Goal: Task Accomplishment & Management: Use online tool/utility

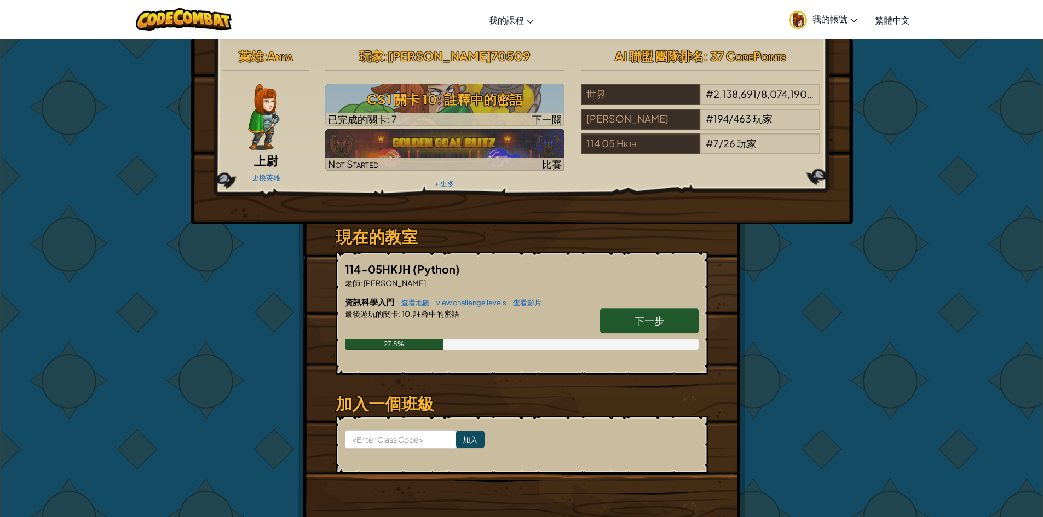
click at [620, 320] on link "下一步" at bounding box center [649, 320] width 99 height 25
select select "zh-HANT"
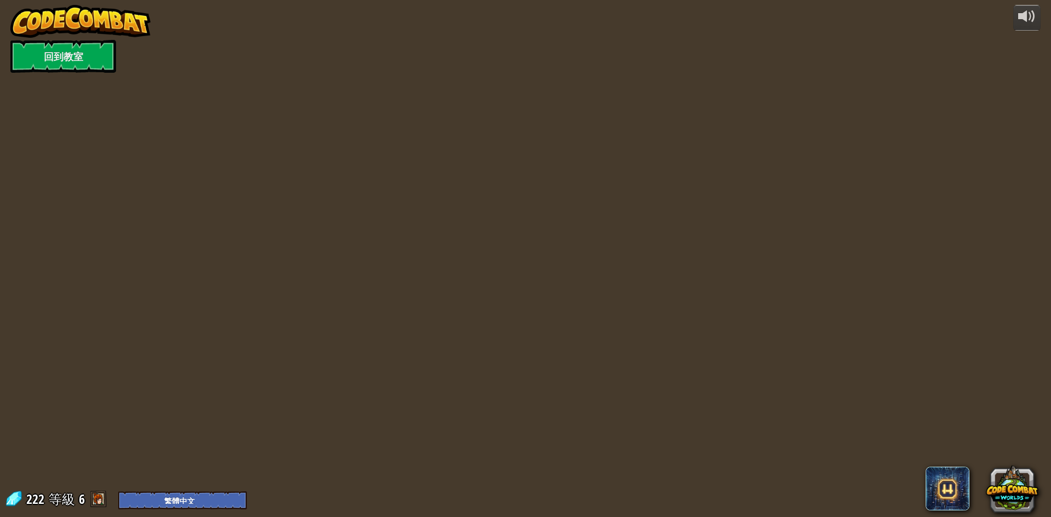
select select "zh-HANT"
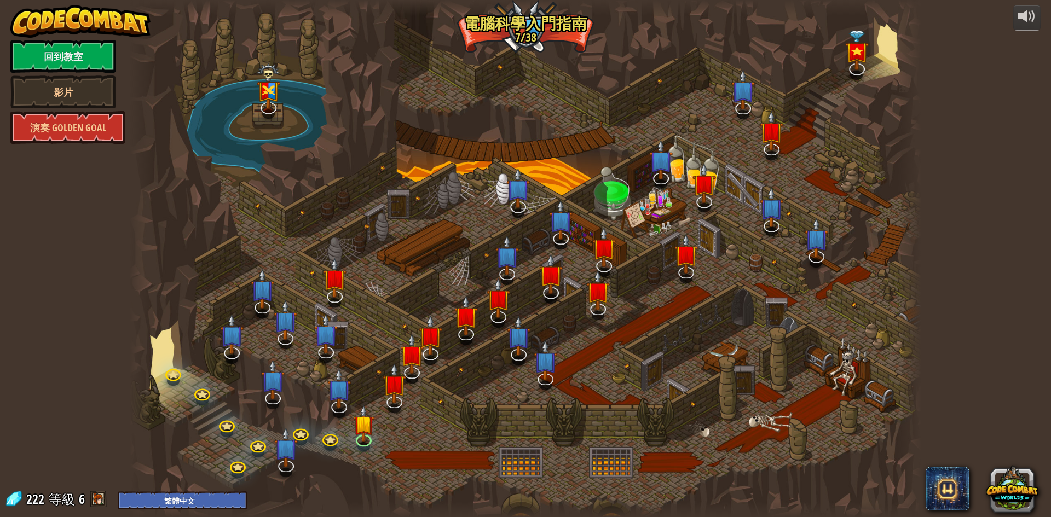
select select "zh-HANT"
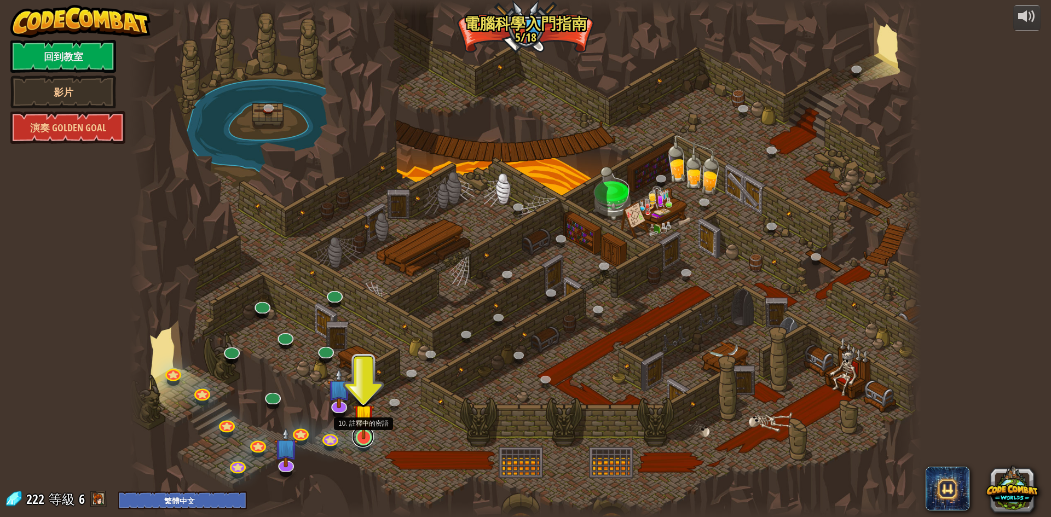
click at [366, 439] on link at bounding box center [363, 437] width 22 height 22
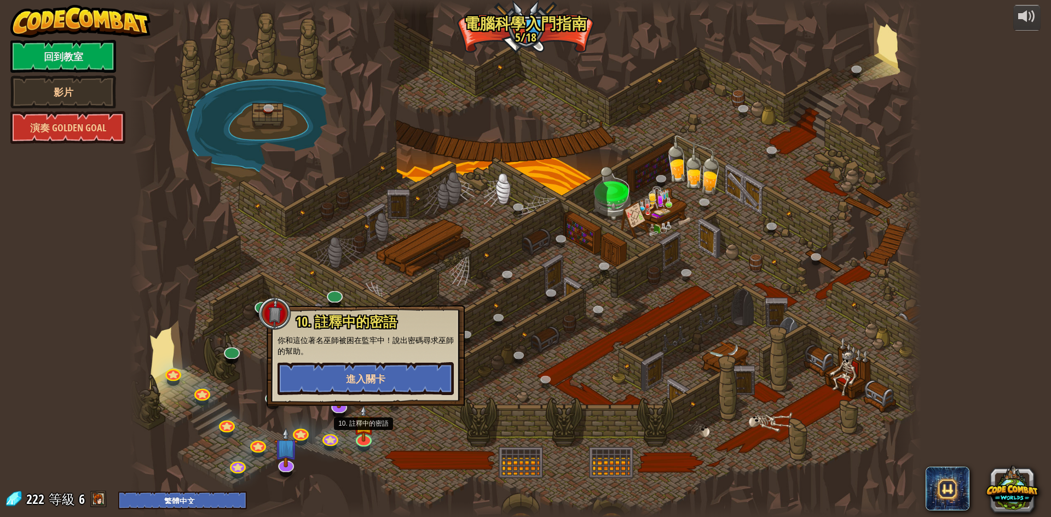
click at [350, 392] on div "10. 註釋中的密語 你和這位著名巫師被困在監牢中！說出密碼尋求巫師的幫助。 進入關卡" at bounding box center [366, 355] width 198 height 101
click at [346, 387] on button "進入關卡" at bounding box center [365, 378] width 176 height 33
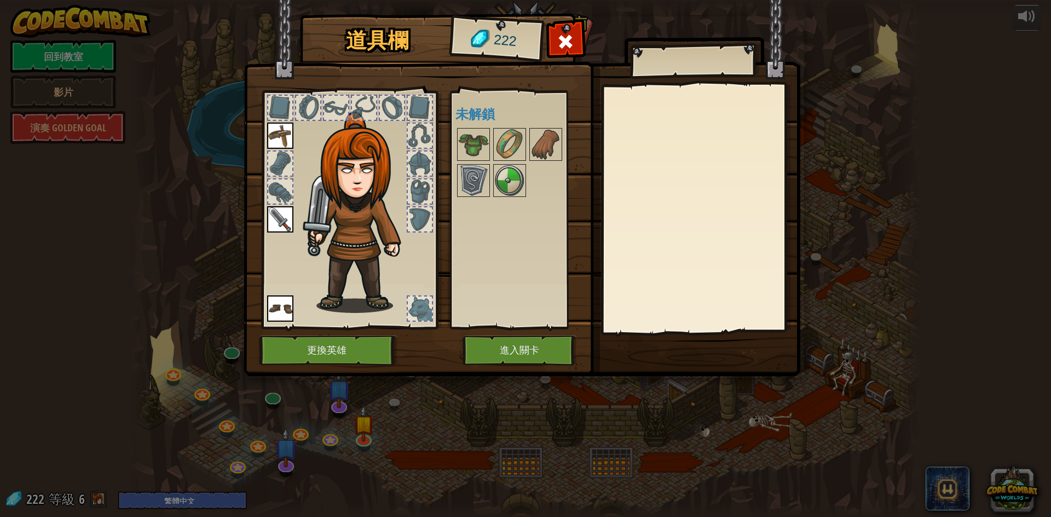
click at [507, 331] on img at bounding box center [522, 177] width 557 height 397
click at [515, 351] on button "進入關卡" at bounding box center [519, 350] width 114 height 30
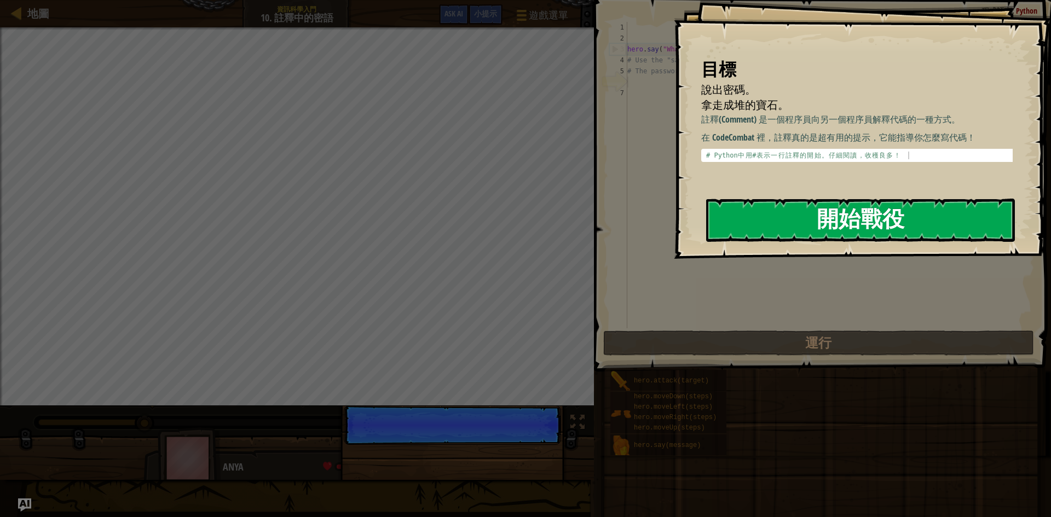
click at [813, 213] on button "開始戰役" at bounding box center [860, 220] width 309 height 43
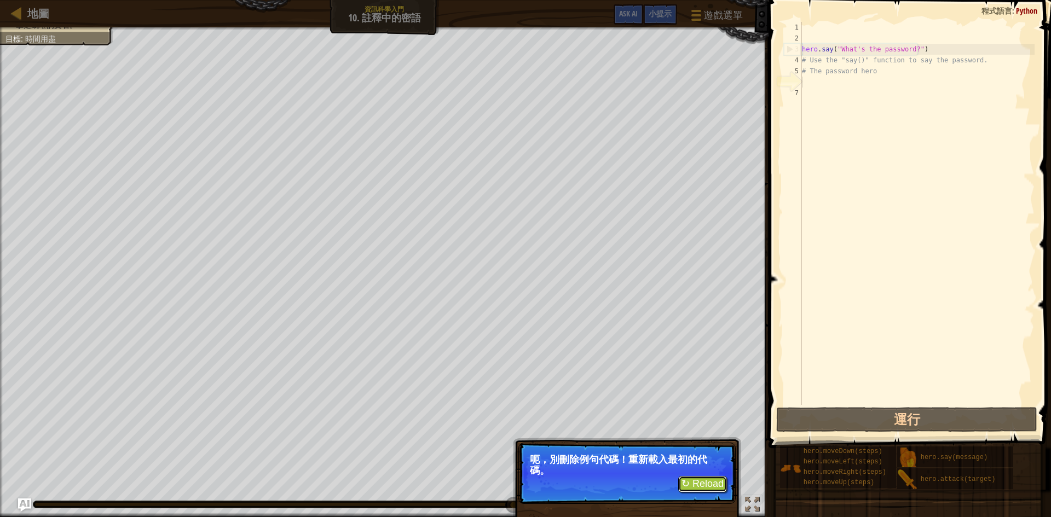
click at [687, 484] on button "↻ Reload" at bounding box center [702, 484] width 49 height 16
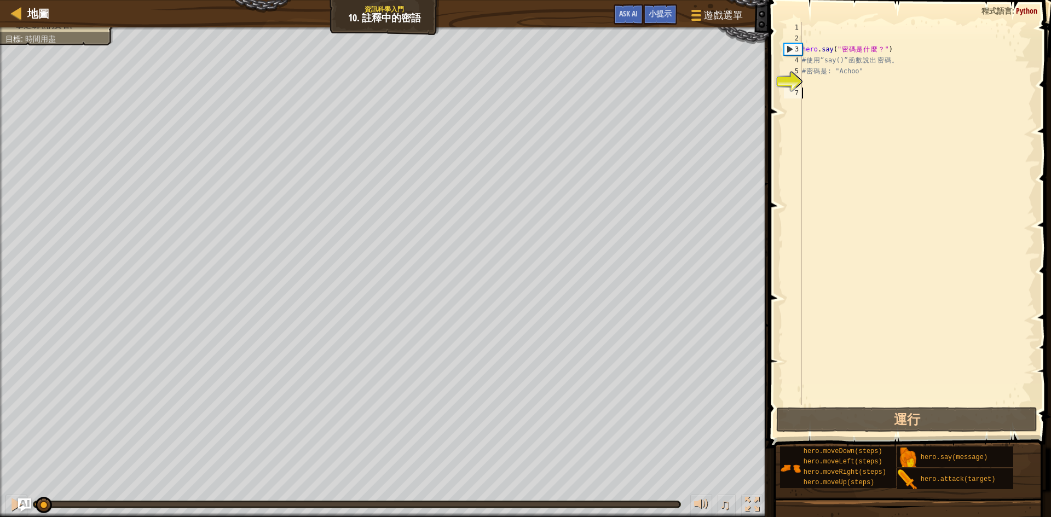
scroll to position [5, 0]
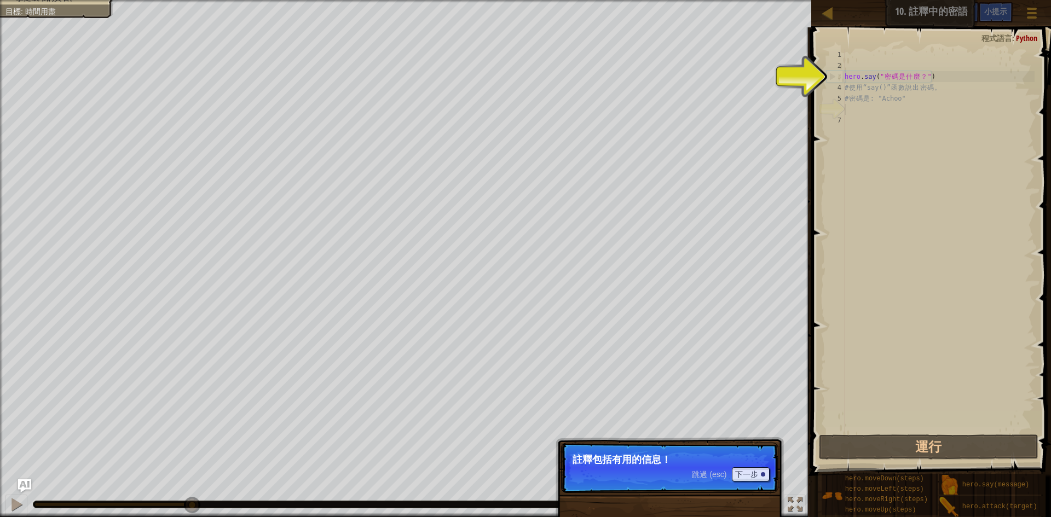
click at [668, 462] on p "註釋包括有用的信息！" at bounding box center [669, 459] width 194 height 11
click at [739, 477] on button "下一步" at bounding box center [751, 474] width 38 height 14
click at [744, 478] on button "下一步" at bounding box center [751, 474] width 38 height 14
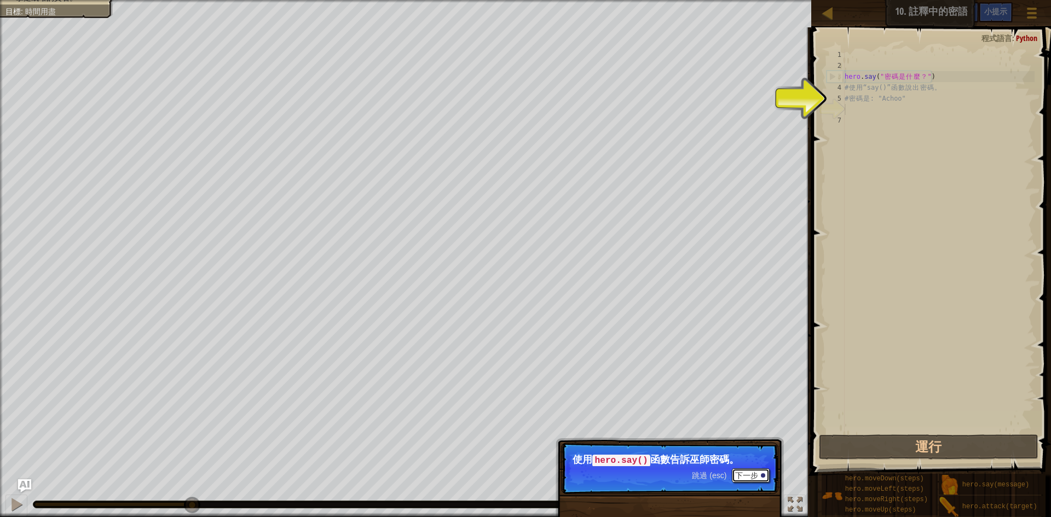
click at [747, 479] on button "下一步" at bounding box center [751, 475] width 38 height 14
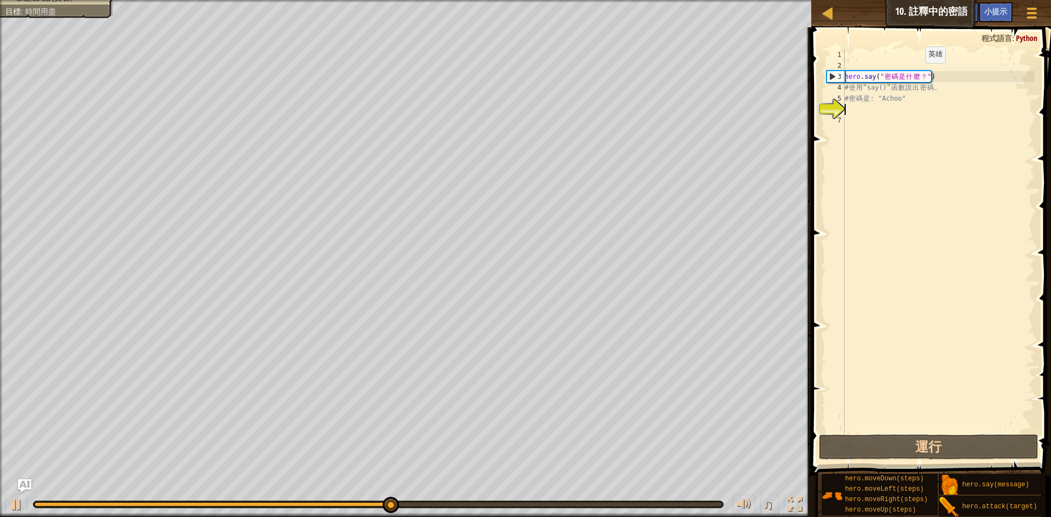
click at [916, 74] on div "hero . say ( " 密 碼 是 什 麼 ？ " ) # 使 用 “say()” 函 數 說 出 密 碼 。 # 密 碼 是 : "Achoo"" at bounding box center [938, 251] width 192 height 405
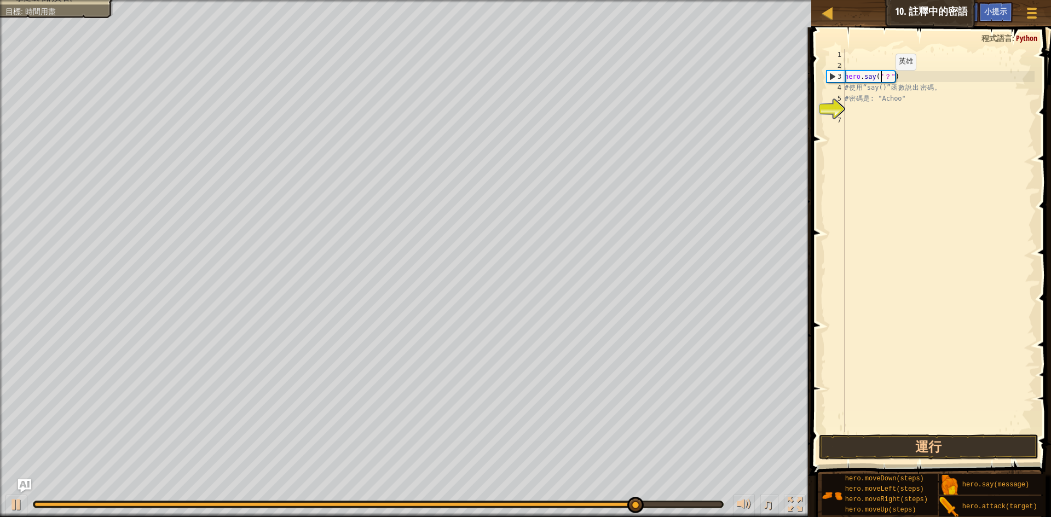
click at [886, 81] on div "hero . say ( " ？ " ) # 使 用 “say()” 函 數 說 出 密 碼 。 # 密 碼 是 : "Achoo"" at bounding box center [938, 251] width 192 height 405
click at [886, 73] on div "hero . say ( " ？ " ) # 使 用 “say()” 函 數 說 出 密 碼 。 # 密 碼 是 : "Achoo"" at bounding box center [938, 251] width 192 height 405
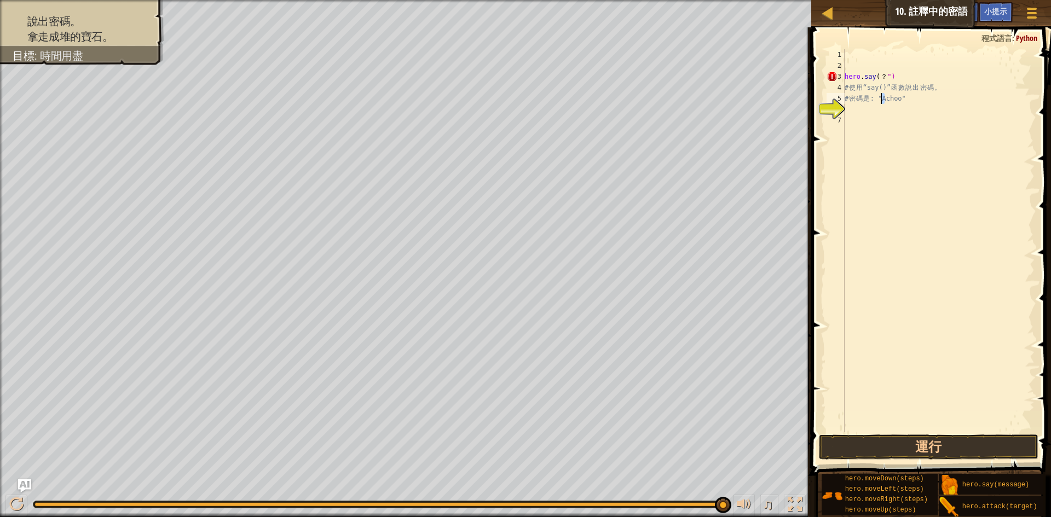
click at [880, 98] on div "hero . say ( ？ ") # 使 用 “say()” 函 數 說 出 密 碼 。 # 密 碼 是 : "Achoo"" at bounding box center [938, 251] width 192 height 405
click at [875, 79] on div "hero . say ( ？ ") # 使 用 “say()” 函 數 說 出 密 碼 。 # 密 碼 是 : "Achoo"" at bounding box center [938, 251] width 192 height 405
click at [872, 77] on div "hero . say ( ？ ") # 使 用 “say()” 函 數 說 出 密 碼 。 # 密 碼 是 : "Achoo"" at bounding box center [938, 251] width 192 height 405
click at [876, 77] on div "hero . say ( ？ ") # 使 用 “say()” 函 數 說 出 密 碼 。 # 密 碼 是 : "Achoo"" at bounding box center [938, 251] width 192 height 405
paste textarea """
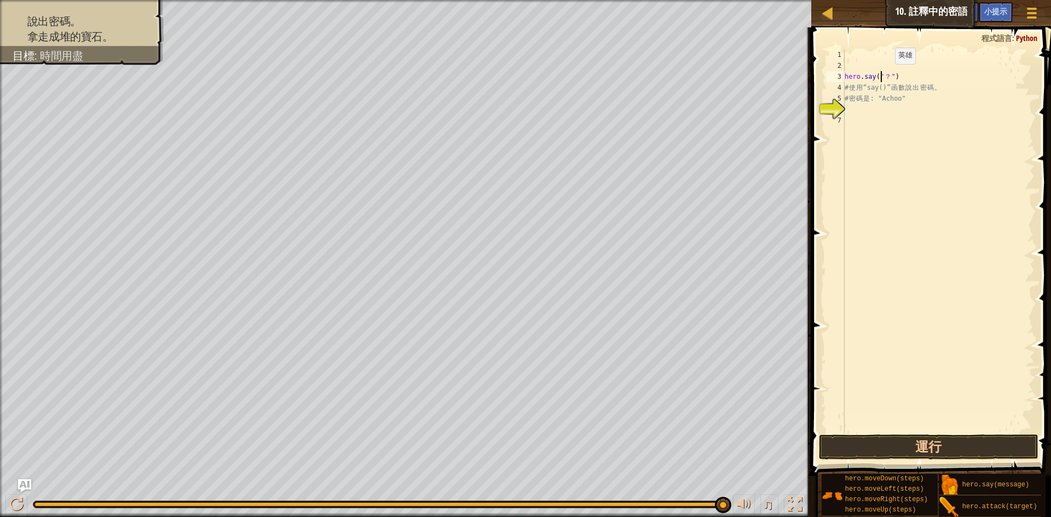
click at [886, 75] on div "hero . say ( " ？ " ) # 使 用 “say()” 函 數 說 出 密 碼 。 # 密 碼 是 : "Achoo"" at bounding box center [938, 251] width 192 height 405
click at [887, 76] on div "hero . say ( " ？ " ) # 使 用 “say()” 函 數 說 出 密 碼 。 # 密 碼 是 : "Achoo"" at bounding box center [938, 251] width 192 height 405
type textarea "hero.say("Achoo")"
click at [958, 446] on button "運行" at bounding box center [928, 447] width 219 height 25
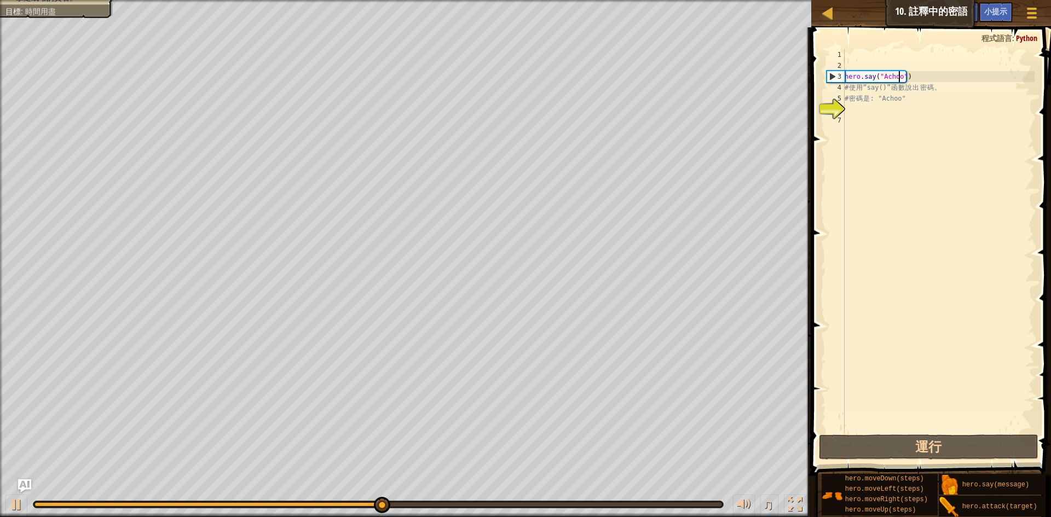
click at [894, 110] on div "hero . say ( "Achoo" ) # 使 用 “say()” 函 數 說 出 密 碼 。 # 密 碼 是 : "Achoo"" at bounding box center [938, 251] width 192 height 405
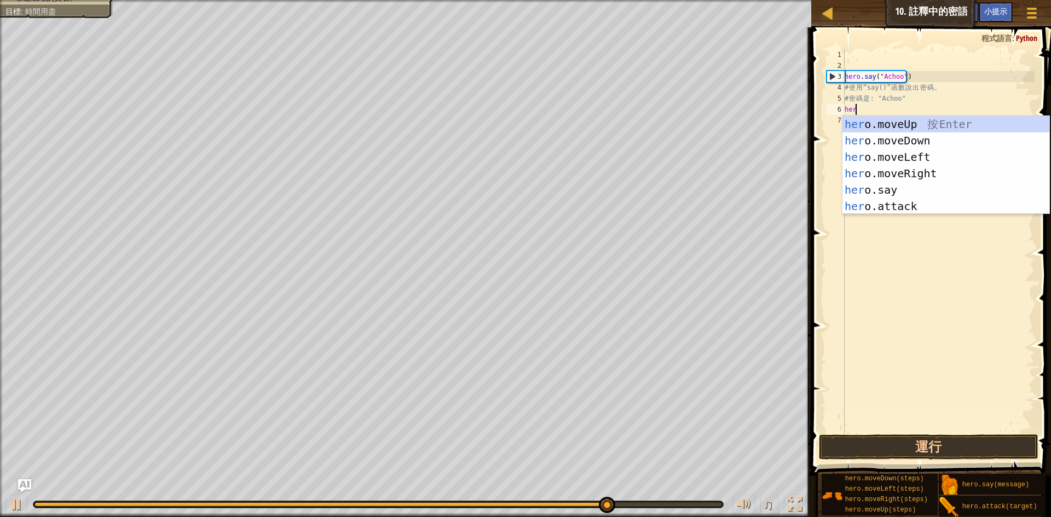
scroll to position [5, 1]
type textarea "hero"
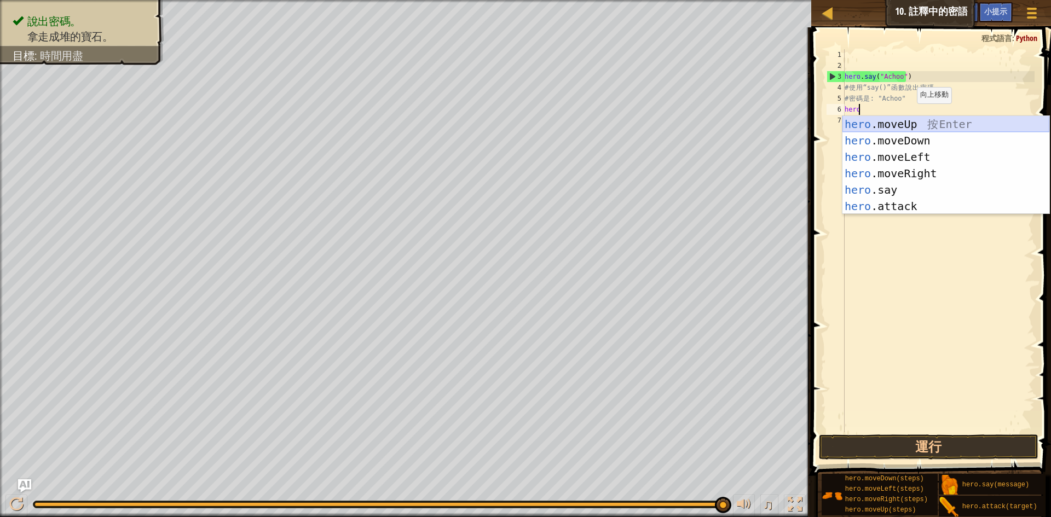
click at [916, 127] on div "hero .moveUp 按 Enter hero .moveDown 按 Enter hero .moveLeft 按 Enter hero .moveRi…" at bounding box center [945, 181] width 207 height 131
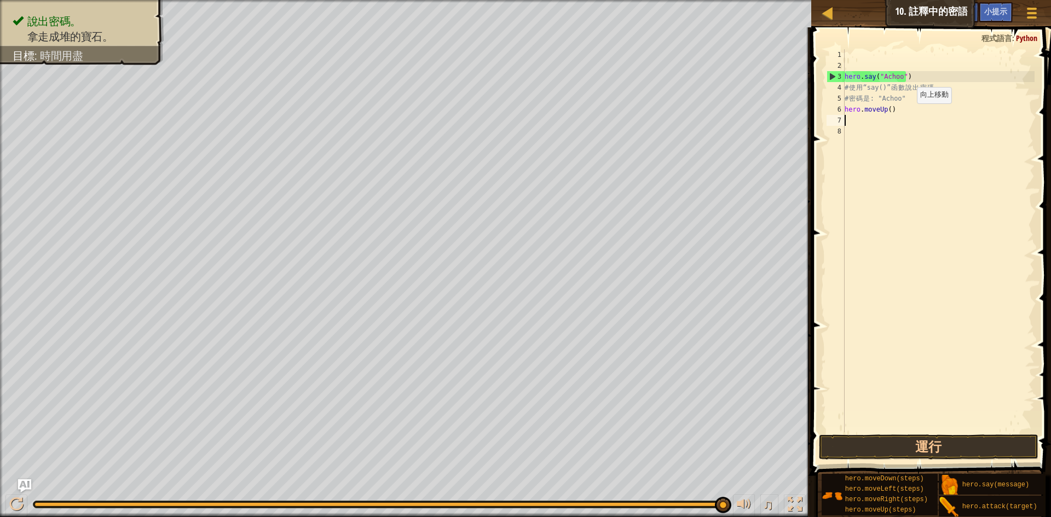
scroll to position [5, 0]
click at [888, 111] on div "hero . say ( "Achoo" ) # 使 用 “say()” 函 數 說 出 密 碼 。 # 密 碼 是 : "Achoo" hero . mov…" at bounding box center [938, 251] width 192 height 405
type textarea "hero.moveUp(2)"
click at [954, 439] on button "運行" at bounding box center [928, 447] width 219 height 25
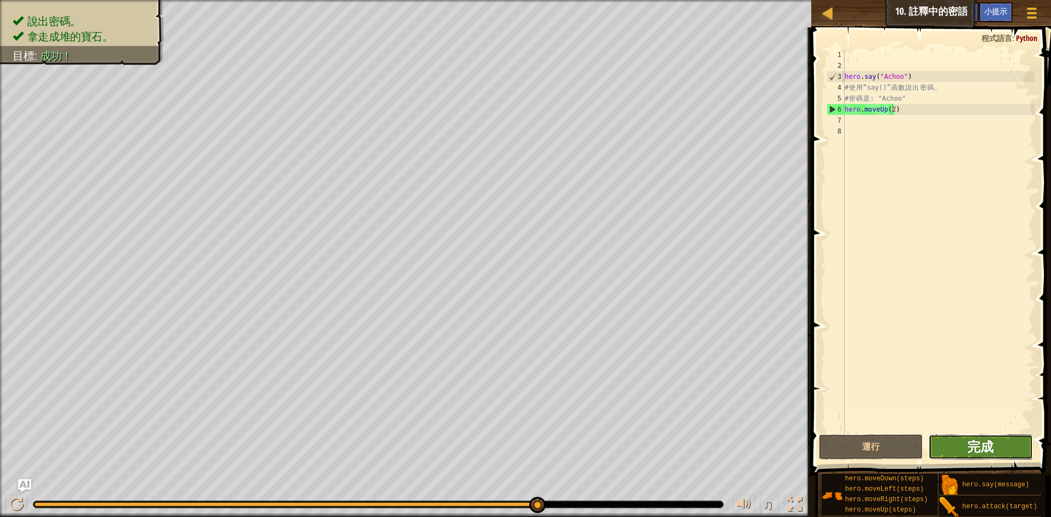
click at [976, 444] on span "完成" at bounding box center [980, 447] width 26 height 18
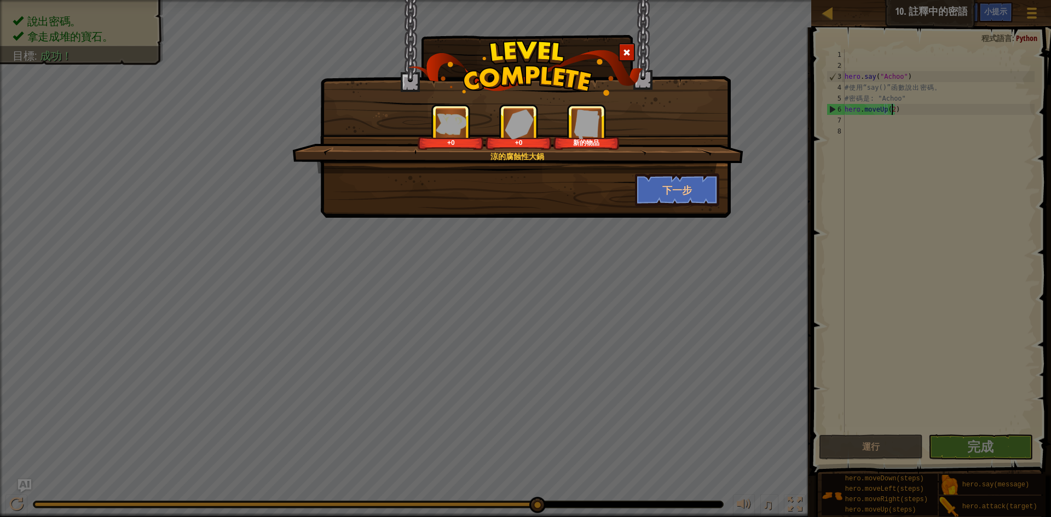
drag, startPoint x: 530, startPoint y: 232, endPoint x: 522, endPoint y: 204, distance: 29.5
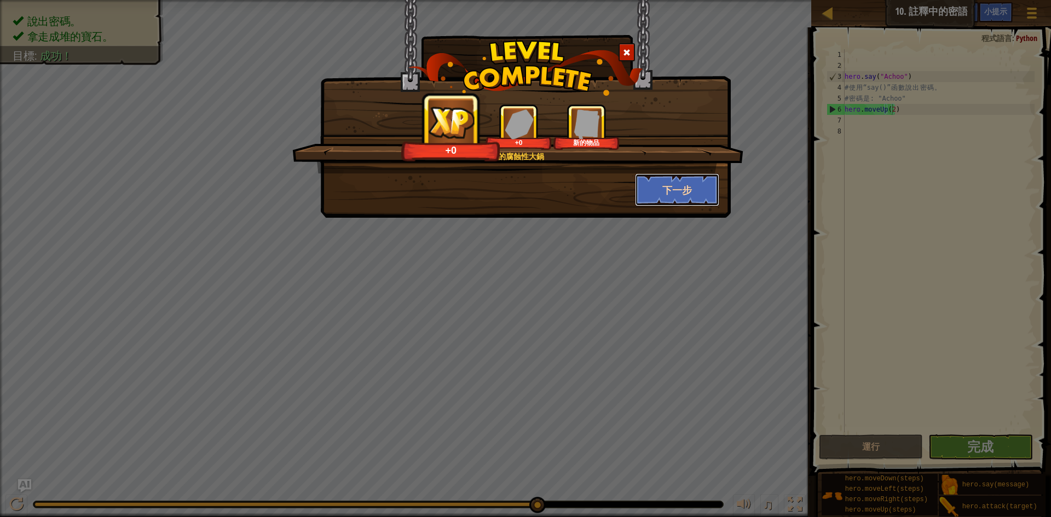
drag, startPoint x: 522, startPoint y: 204, endPoint x: 693, endPoint y: 177, distance: 173.3
click at [693, 177] on button "下一步" at bounding box center [677, 189] width 85 height 33
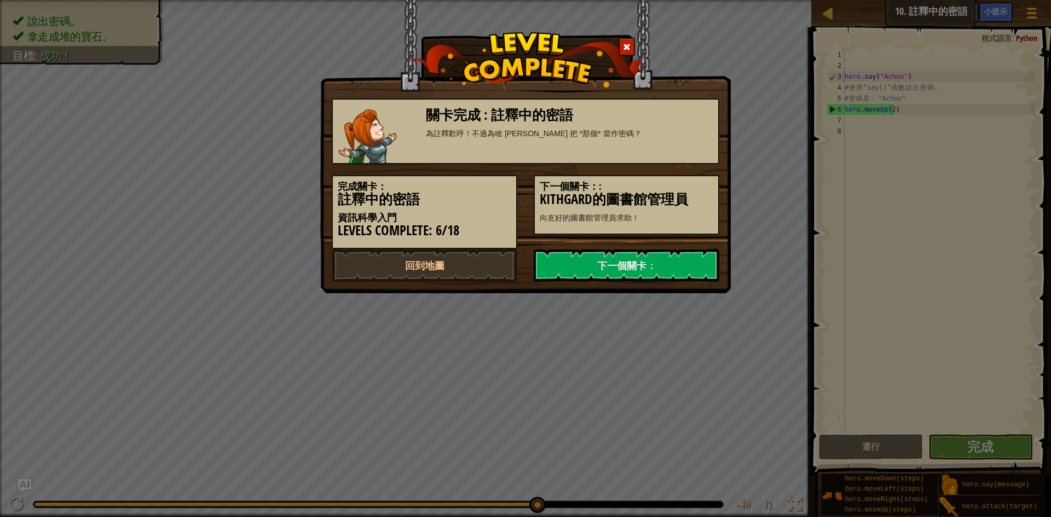
click at [690, 187] on h5 "下一個關卡：:" at bounding box center [626, 186] width 173 height 11
click at [614, 268] on link "下一個關卡：" at bounding box center [627, 265] width 186 height 33
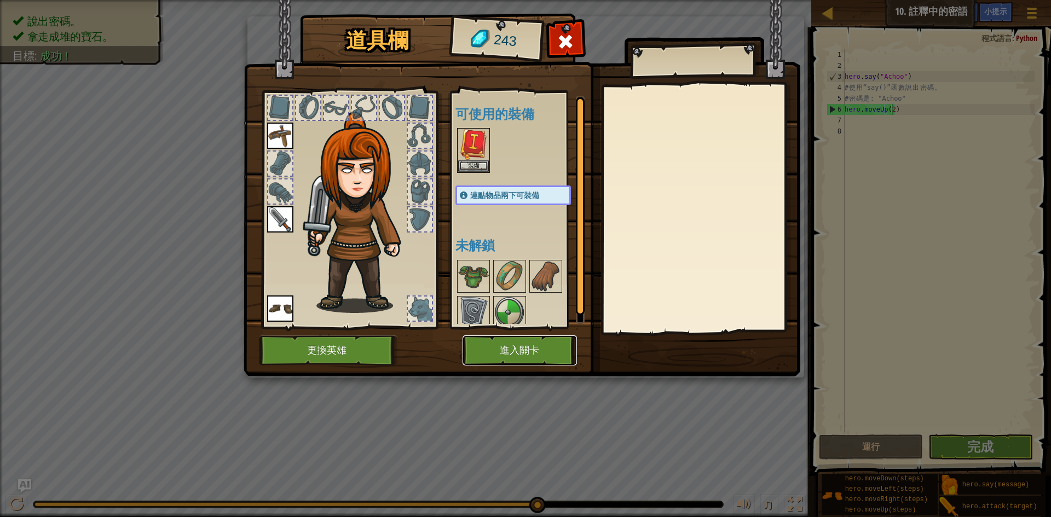
drag, startPoint x: 489, startPoint y: 361, endPoint x: 433, endPoint y: 322, distance: 68.0
click at [446, 333] on div "道具欄 243 可使用的裝備 裝備 裝備 裝備 裝備 連點物品兩下可裝備 未解鎖 裝備 脫下 訂閱我們來解鎖吧! (受本關卡限制) 更換英雄 進入關卡" at bounding box center [525, 196] width 557 height 361
click at [466, 163] on button "裝備" at bounding box center [473, 165] width 31 height 11
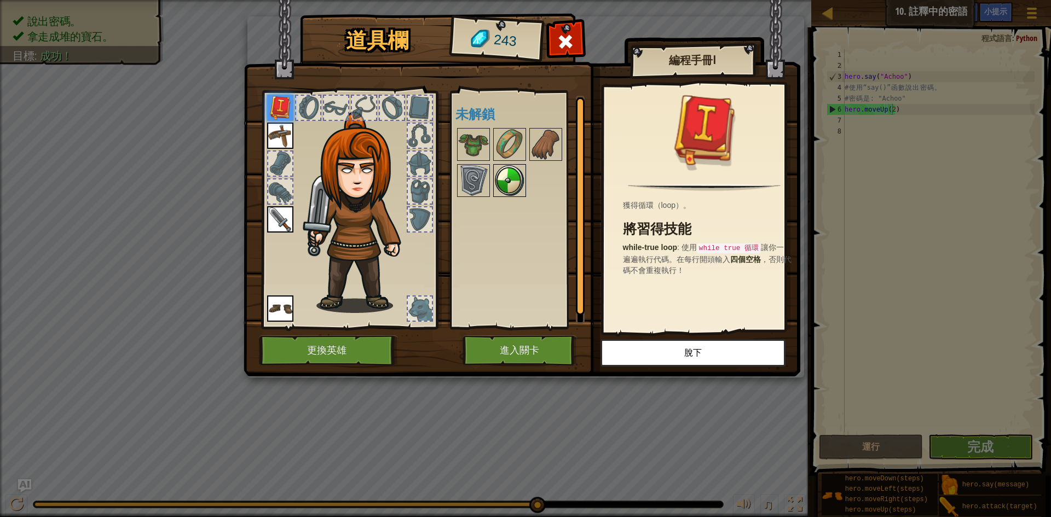
click at [503, 183] on img at bounding box center [509, 180] width 31 height 31
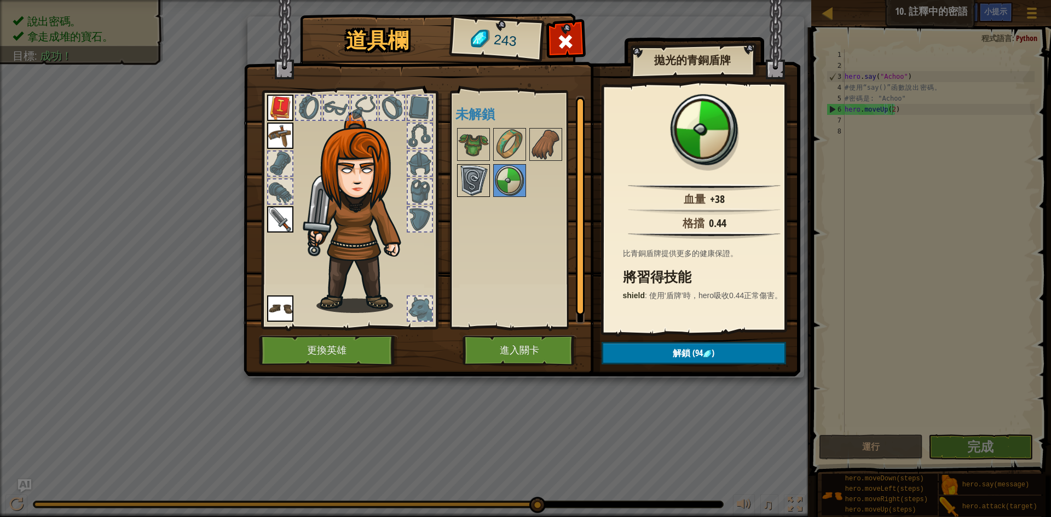
click at [479, 190] on img at bounding box center [473, 180] width 31 height 31
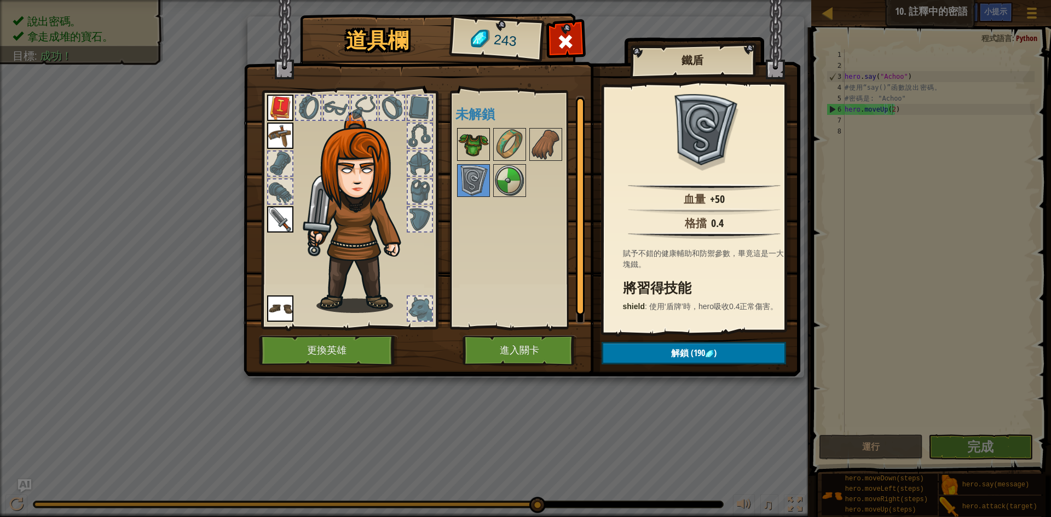
click at [467, 140] on img at bounding box center [473, 144] width 31 height 31
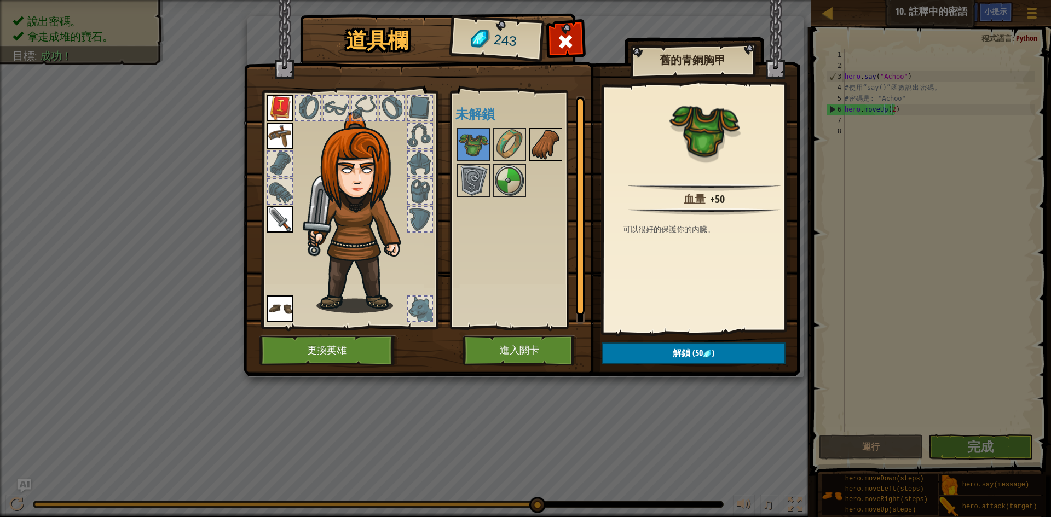
click at [531, 133] on img at bounding box center [545, 144] width 31 height 31
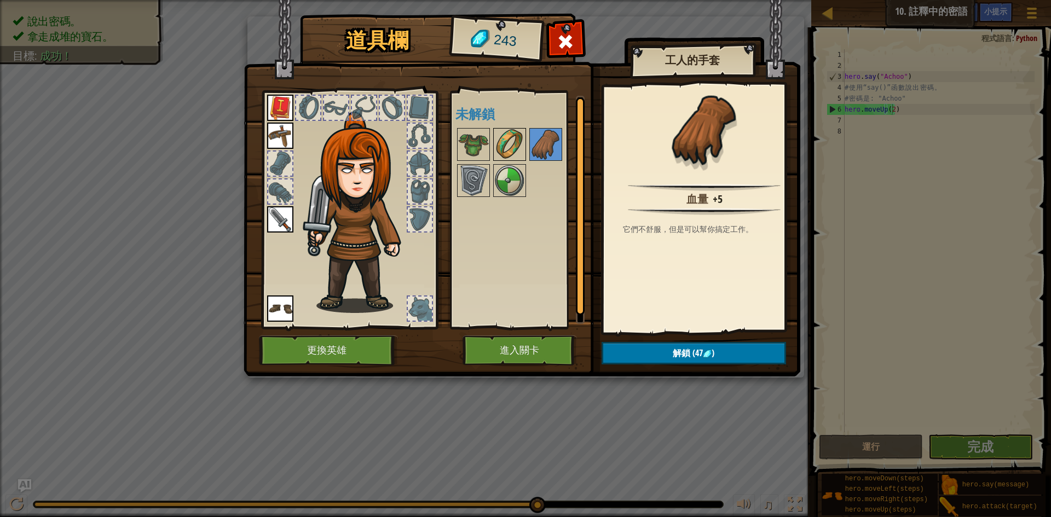
click at [512, 136] on img at bounding box center [509, 144] width 31 height 31
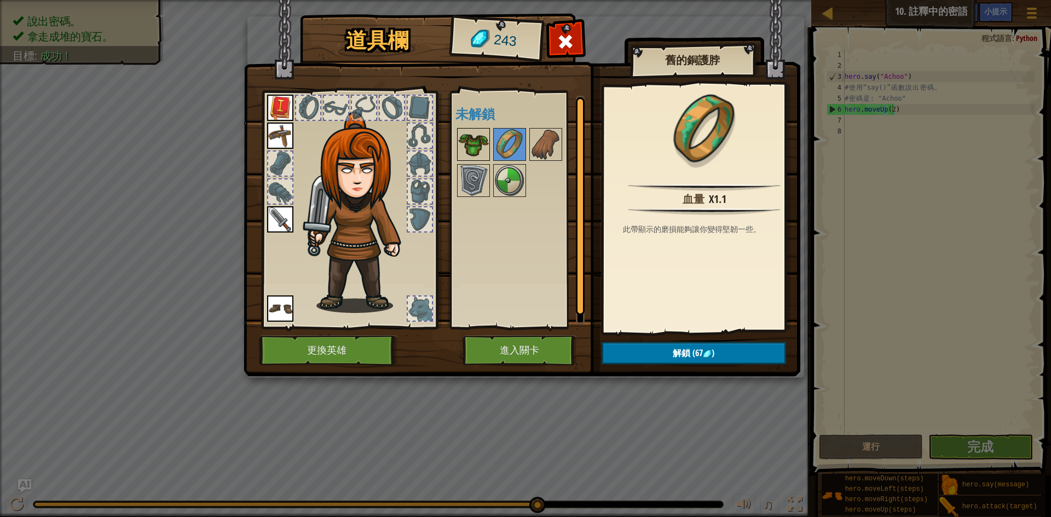
click at [475, 144] on img at bounding box center [473, 144] width 31 height 31
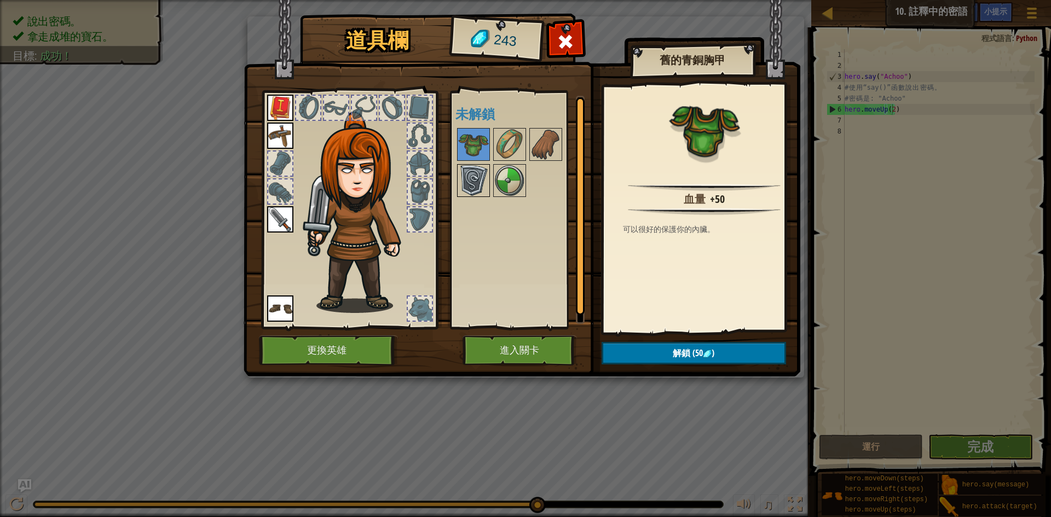
click at [483, 177] on img at bounding box center [473, 180] width 31 height 31
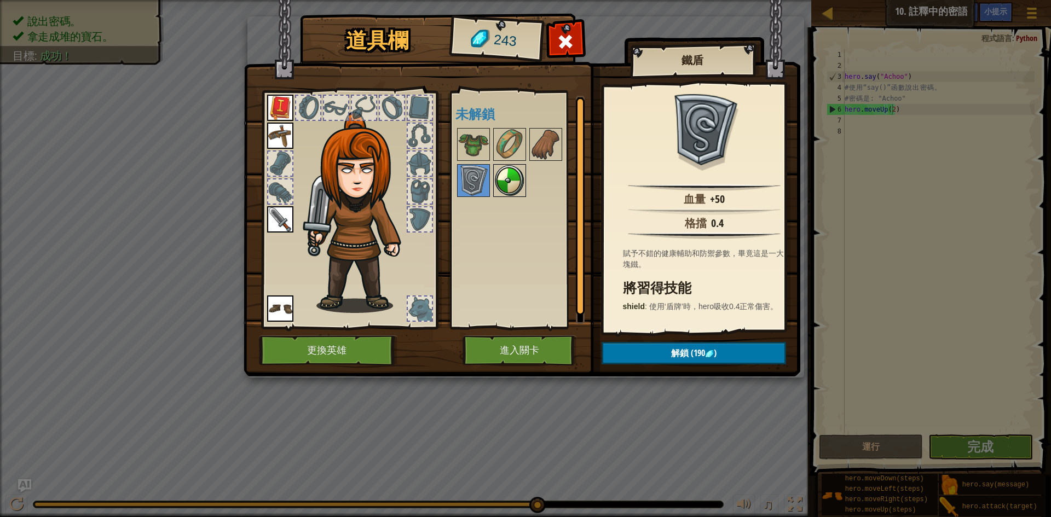
click at [500, 177] on img at bounding box center [509, 180] width 31 height 31
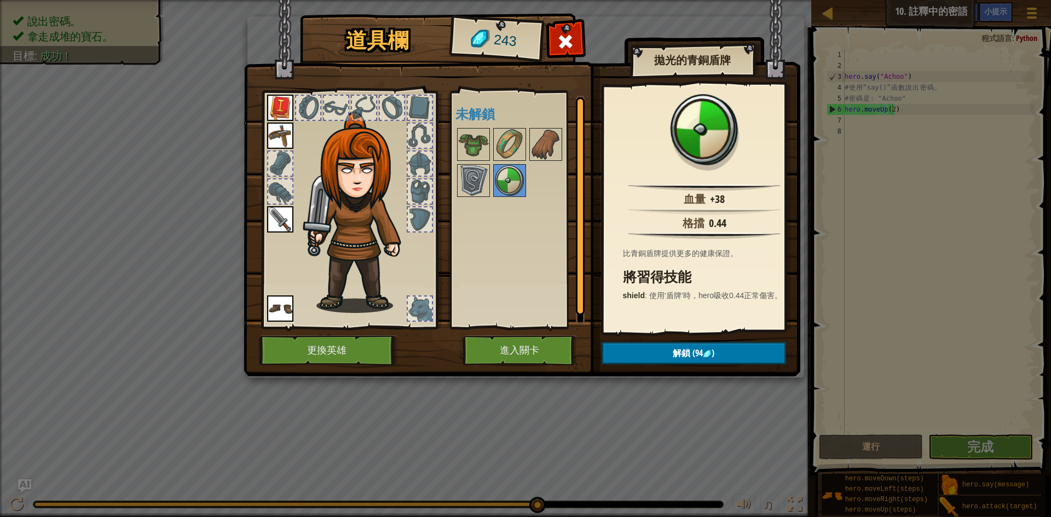
click at [468, 127] on div "可使用的裝備 裝備 裝備 裝備 裝備 連點物品兩下可裝備 未解鎖" at bounding box center [523, 210] width 137 height 228
click at [477, 146] on img at bounding box center [473, 144] width 31 height 31
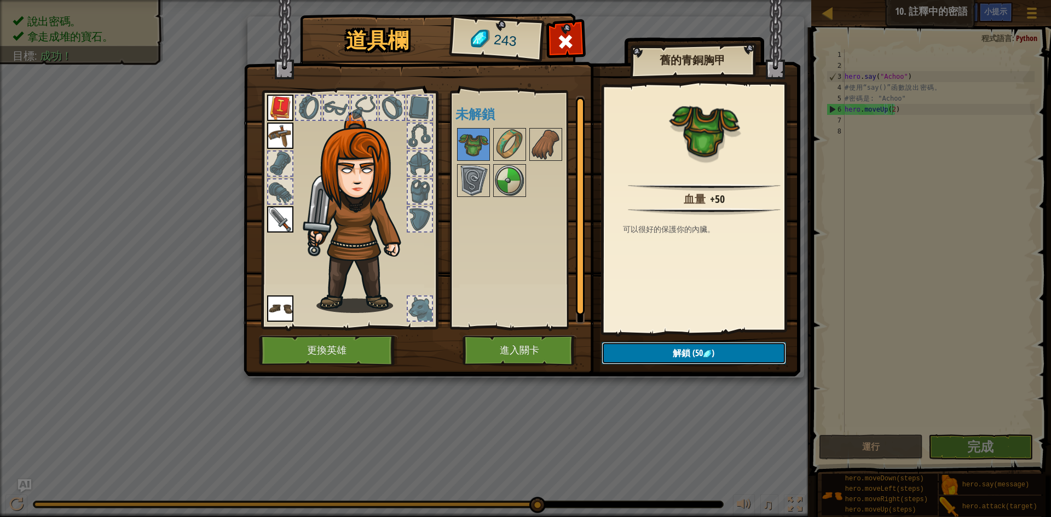
drag, startPoint x: 714, startPoint y: 354, endPoint x: 708, endPoint y: 357, distance: 7.3
click at [713, 355] on span ")" at bounding box center [712, 353] width 3 height 12
click at [716, 355] on button "確認" at bounding box center [693, 353] width 184 height 22
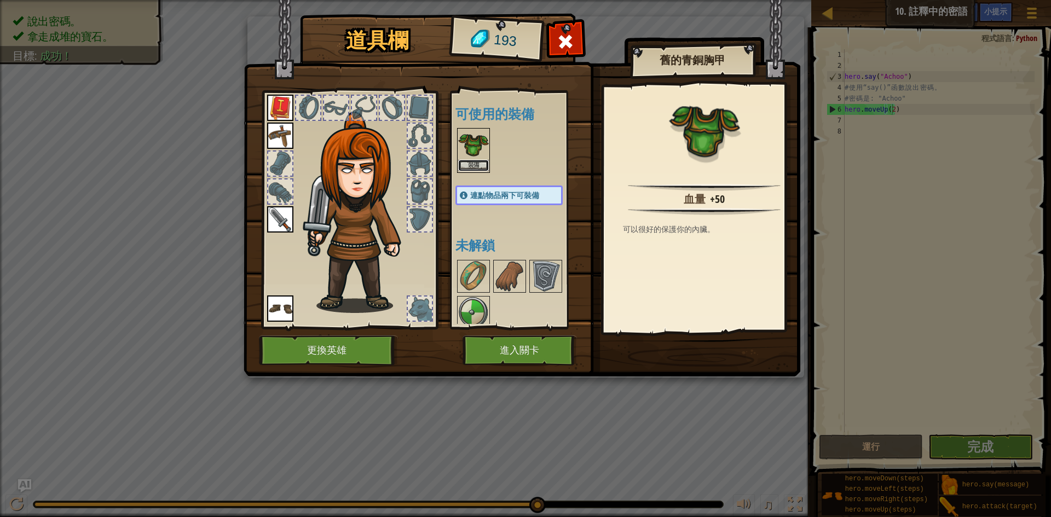
click at [481, 166] on button "裝備" at bounding box center [473, 165] width 31 height 11
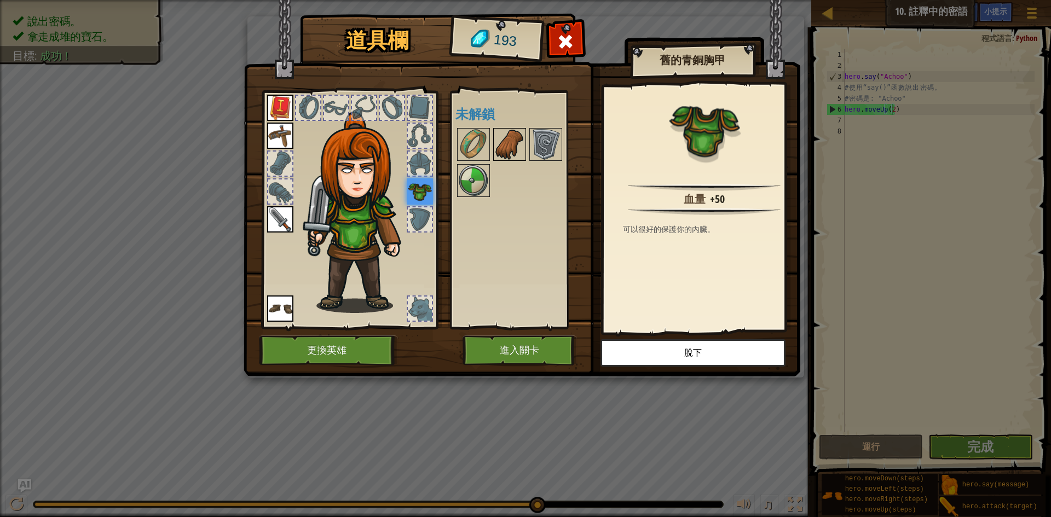
click at [508, 137] on img at bounding box center [509, 144] width 31 height 31
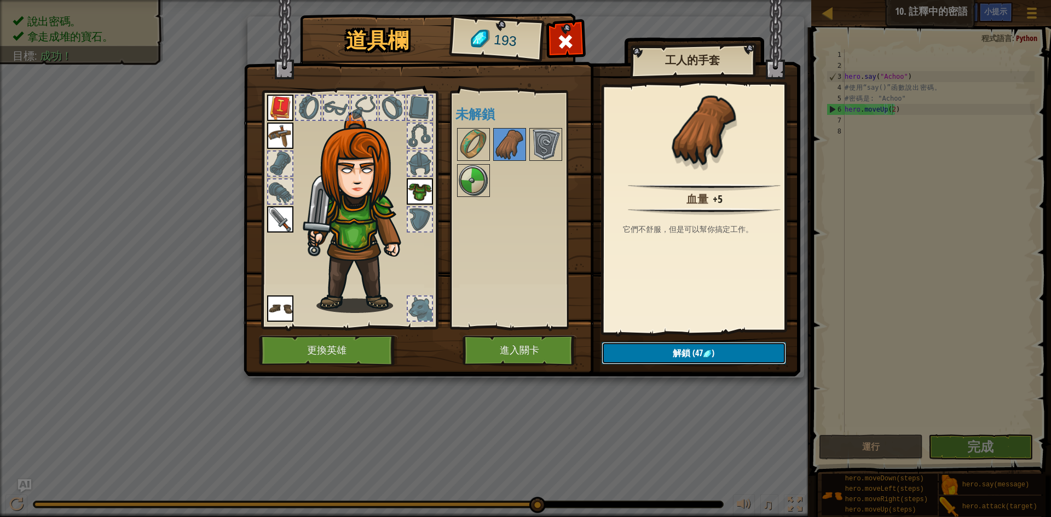
click at [692, 344] on button "解鎖 (47 )" at bounding box center [693, 353] width 184 height 22
click at [695, 352] on button "確認" at bounding box center [693, 353] width 184 height 22
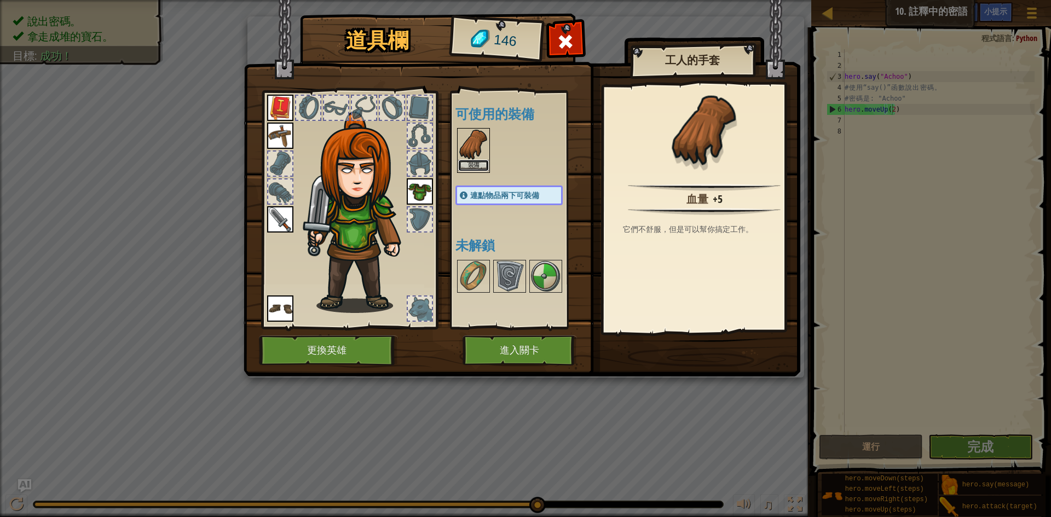
click at [471, 166] on button "裝備" at bounding box center [473, 165] width 31 height 11
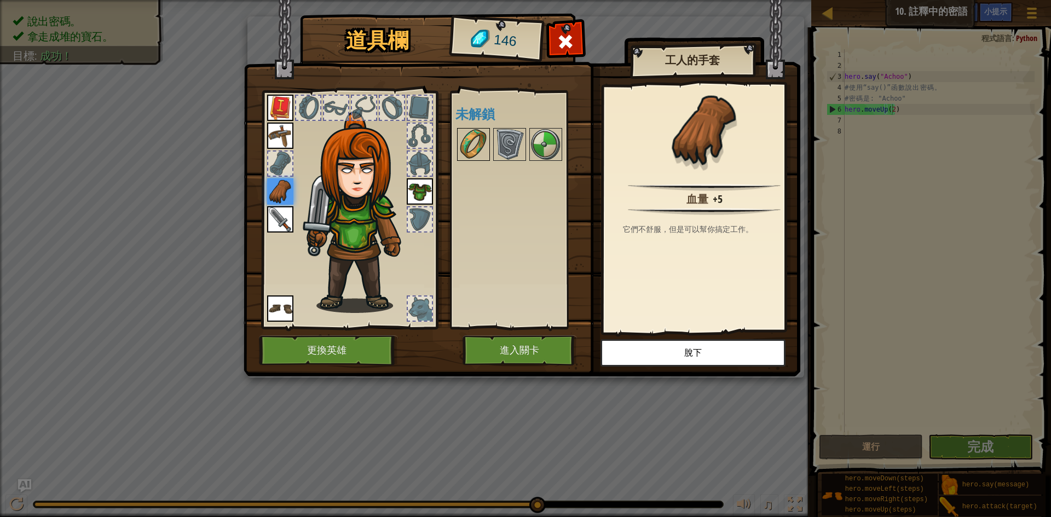
click at [470, 146] on img at bounding box center [473, 144] width 31 height 31
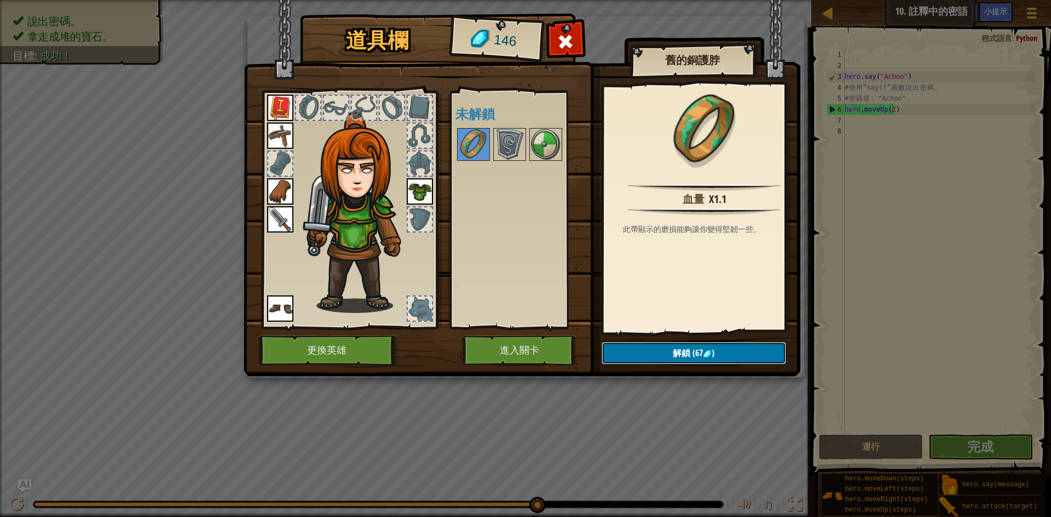
click at [699, 352] on span "(67" at bounding box center [696, 353] width 13 height 12
click at [699, 352] on button "確認" at bounding box center [693, 353] width 184 height 22
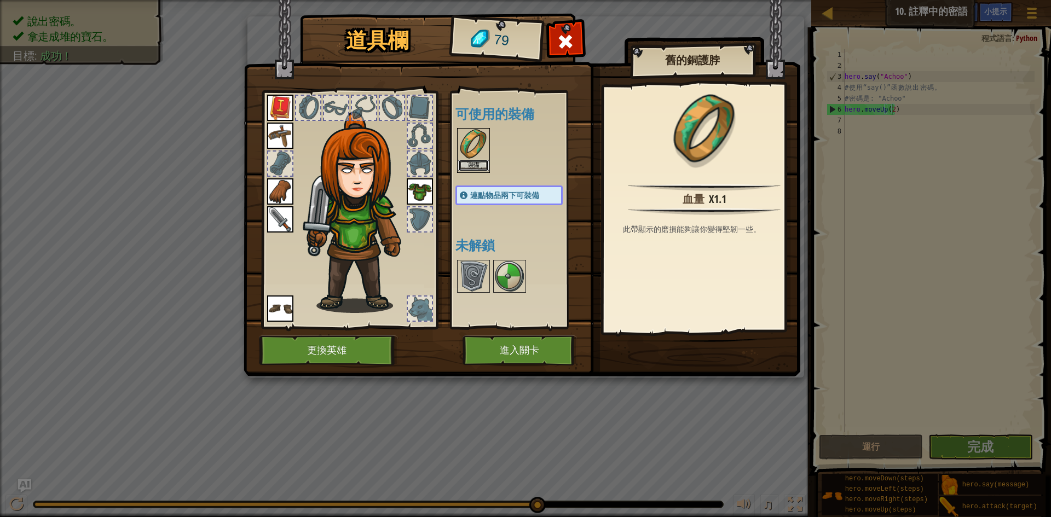
click at [475, 170] on button "裝備" at bounding box center [473, 165] width 31 height 11
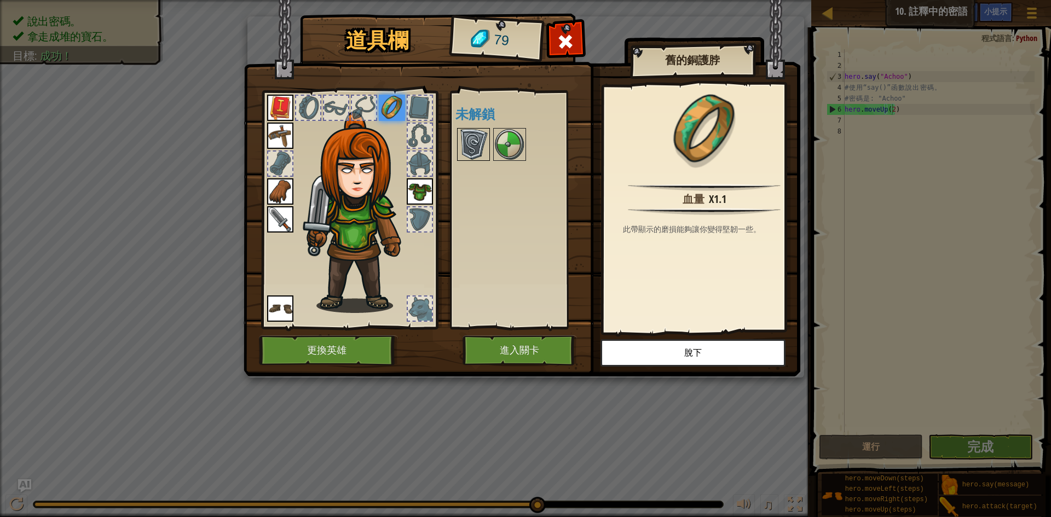
click at [483, 142] on img at bounding box center [473, 144] width 31 height 31
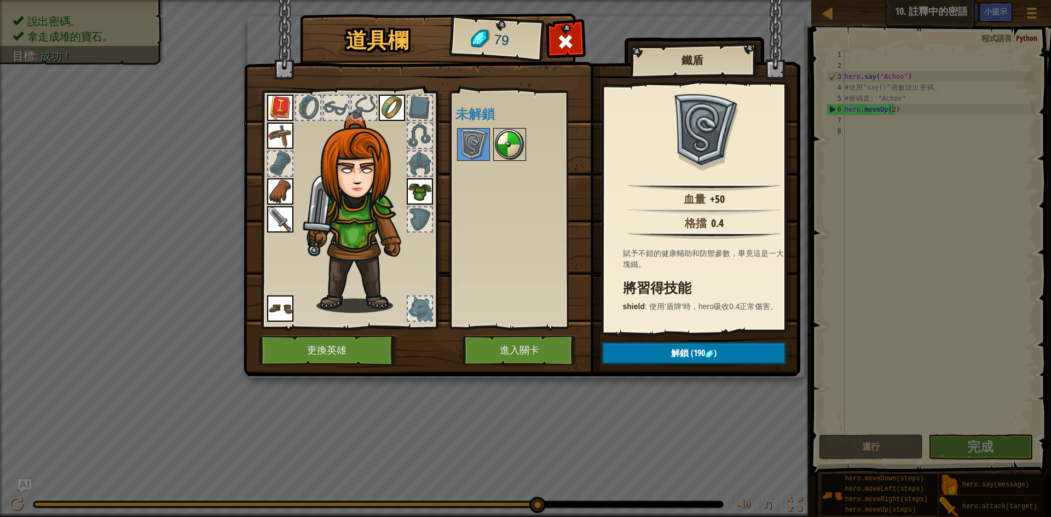
click at [496, 158] on img at bounding box center [509, 144] width 31 height 31
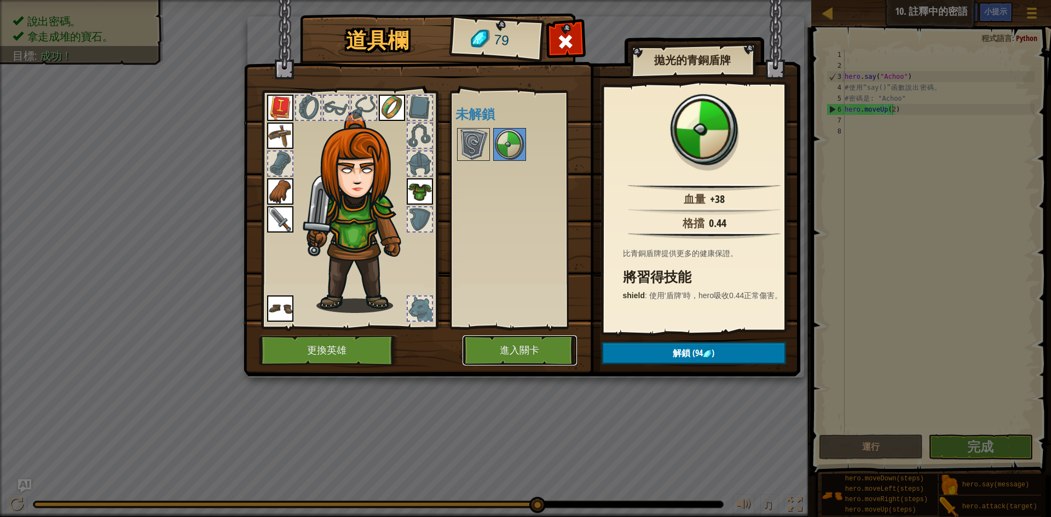
click at [537, 349] on button "進入關卡" at bounding box center [519, 350] width 114 height 30
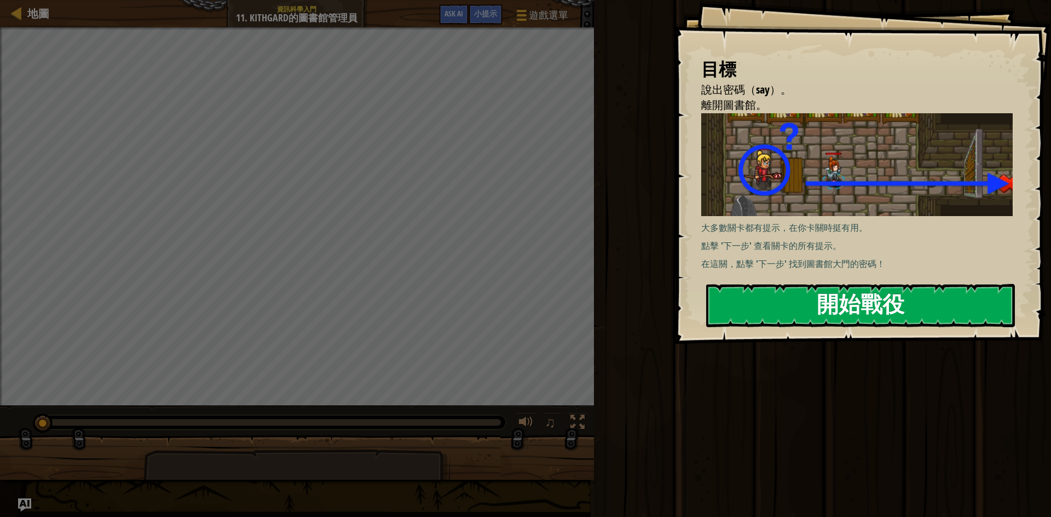
click at [863, 292] on button "開始戰役" at bounding box center [860, 305] width 309 height 43
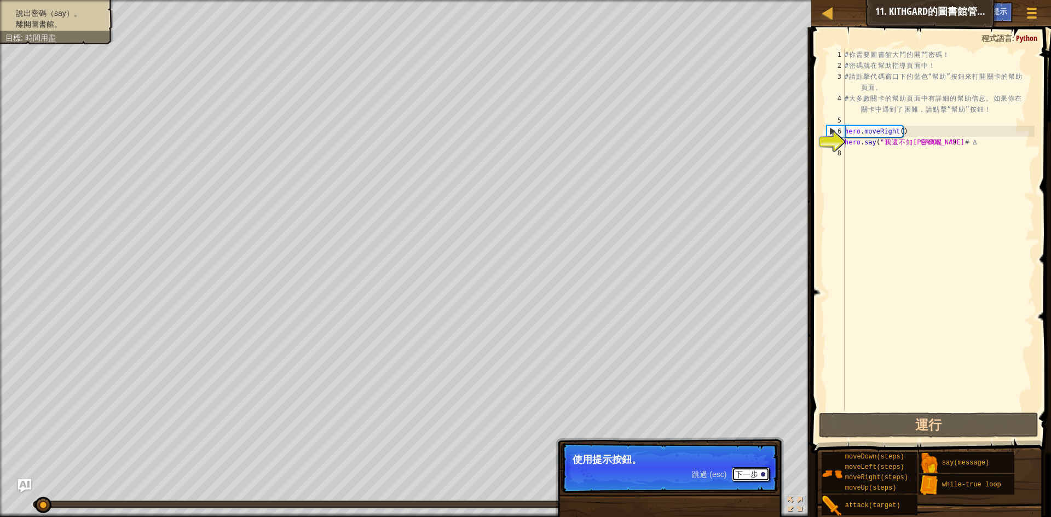
click at [745, 474] on button "下一步" at bounding box center [751, 474] width 38 height 14
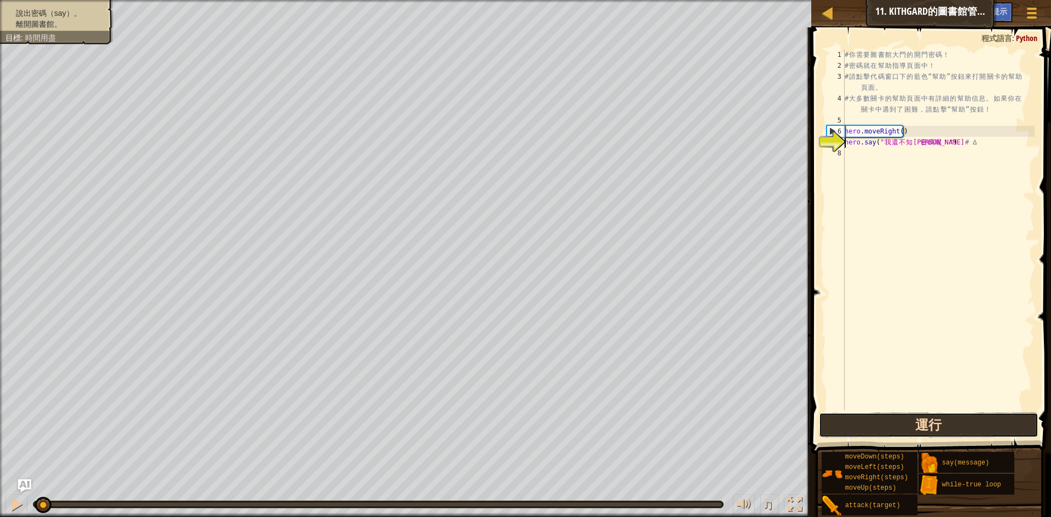
click at [903, 427] on button "運行" at bounding box center [928, 425] width 219 height 25
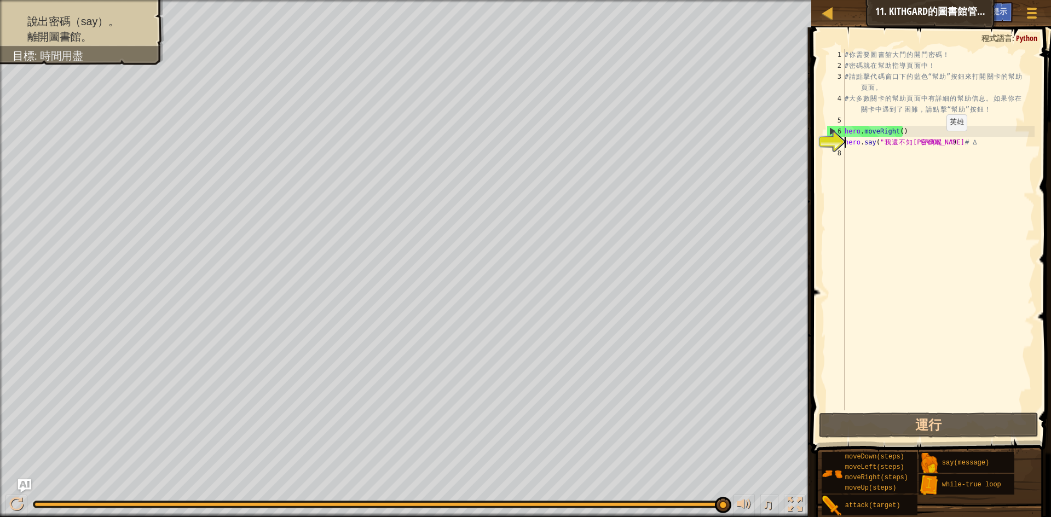
click at [937, 142] on div "# 你 需 要 圖 書 館 大 門 的 開 門 密 碼 ！ # 密 碼 就 在 幫 助 指 導 頁 面 中 ！ # 請 點 擊 代 碼 窗 口 下 的 藍 色…" at bounding box center [938, 240] width 192 height 383
click at [944, 144] on div "# 你 需 要 圖 書 館 大 門 的 開 門 密 碼 ！ # 密 碼 就 在 幫 助 指 導 頁 面 中 ！ # 請 點 擊 代 碼 窗 口 下 的 藍 色…" at bounding box center [938, 240] width 192 height 383
click at [945, 144] on div "# 你 需 要 圖 書 館 大 門 的 開 門 密 碼 ！ # 密 碼 就 在 幫 助 指 導 頁 面 中 ！ # 請 點 擊 代 碼 窗 口 下 的 藍 色…" at bounding box center [938, 240] width 192 height 383
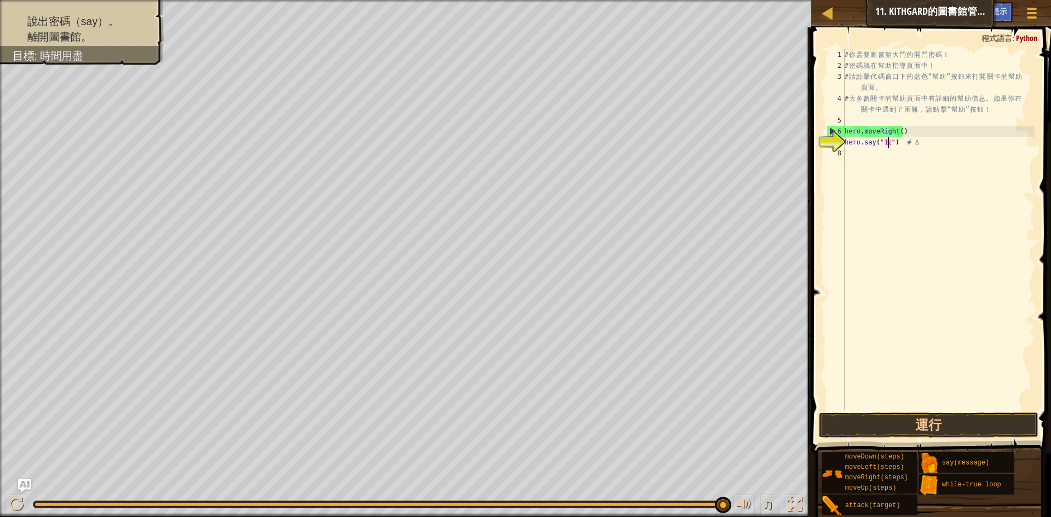
type textarea "hero.say("") # ∆"
click at [974, 428] on button "運行" at bounding box center [928, 425] width 219 height 25
